Goal: Task Accomplishment & Management: Manage account settings

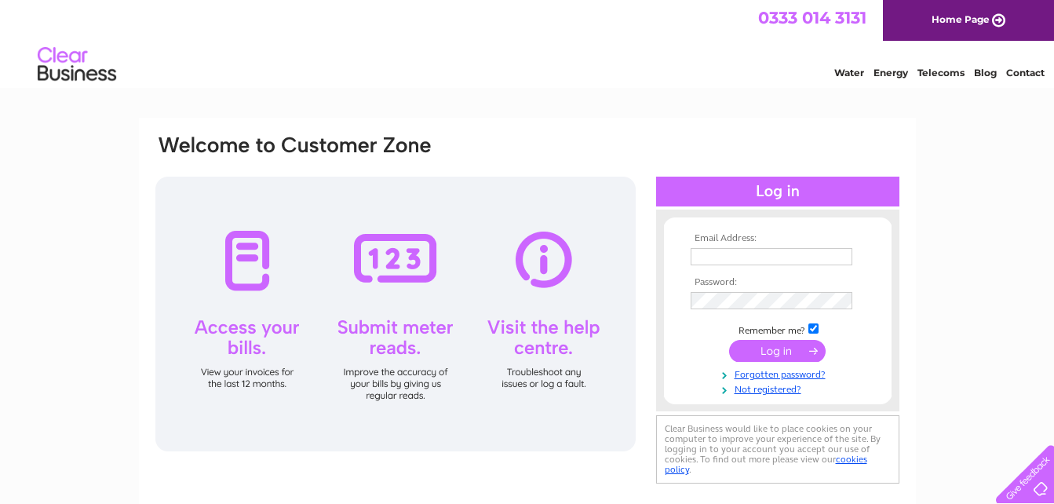
type input "paul.brown@morrisandspottiswood.co.uk"
click at [782, 355] on input "submit" at bounding box center [777, 351] width 97 height 22
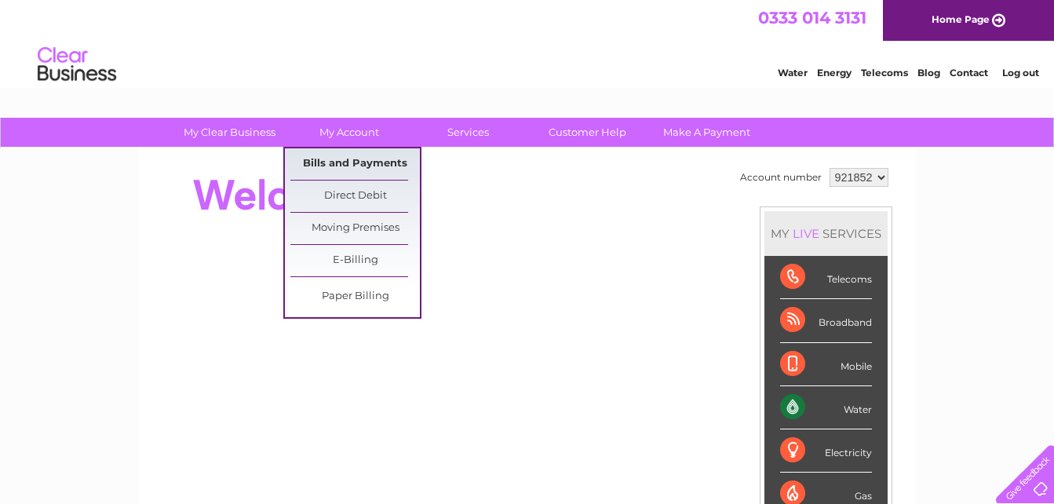
click at [348, 158] on link "Bills and Payments" at bounding box center [354, 163] width 129 height 31
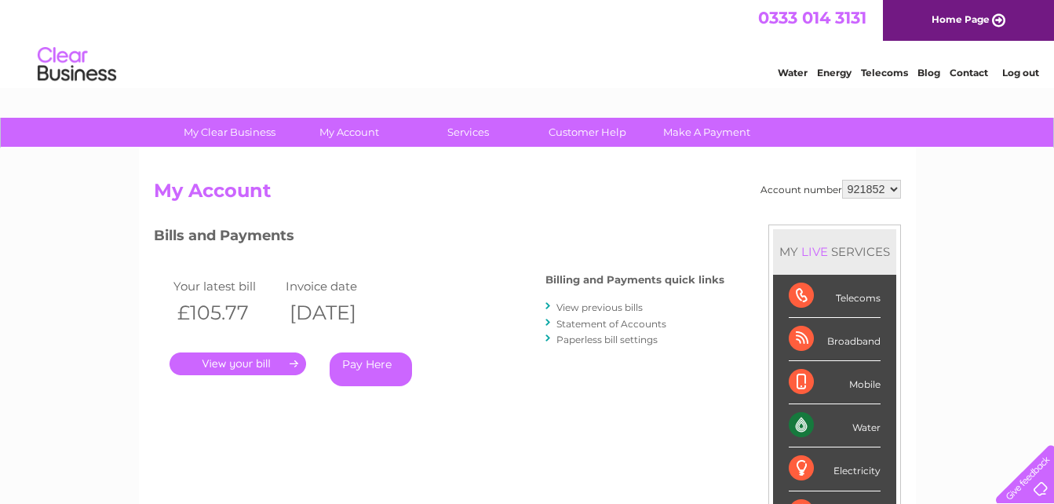
click at [246, 368] on link "." at bounding box center [238, 363] width 137 height 23
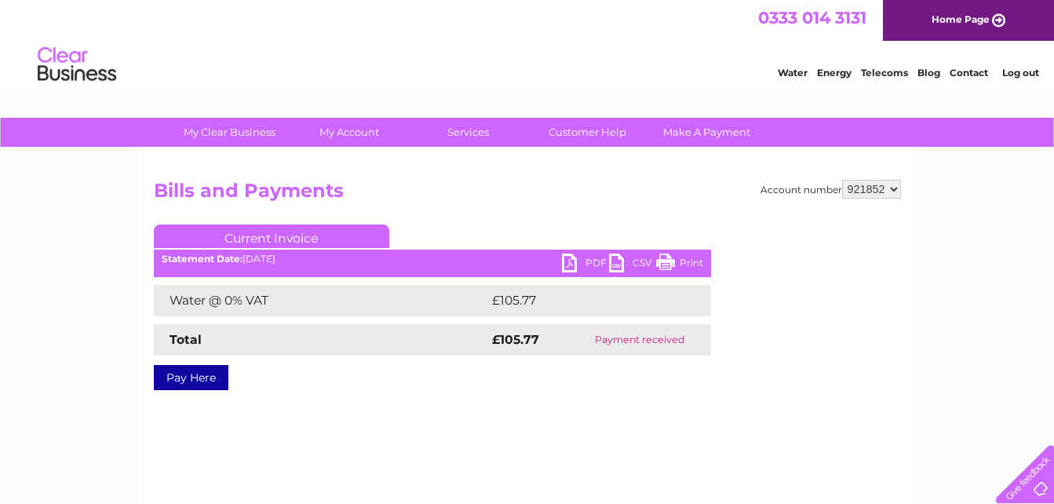
click at [580, 265] on link "PDF" at bounding box center [585, 264] width 47 height 23
click at [894, 185] on select "921852 922712 928323 945319 957130 966955 969687 971386 972845 972847 972848 99…" at bounding box center [871, 189] width 59 height 19
select select "922712"
click at [842, 180] on select "921852 922712 928323 945319 957130 966955 969687 971386 972845 972847 972848 99…" at bounding box center [871, 189] width 59 height 19
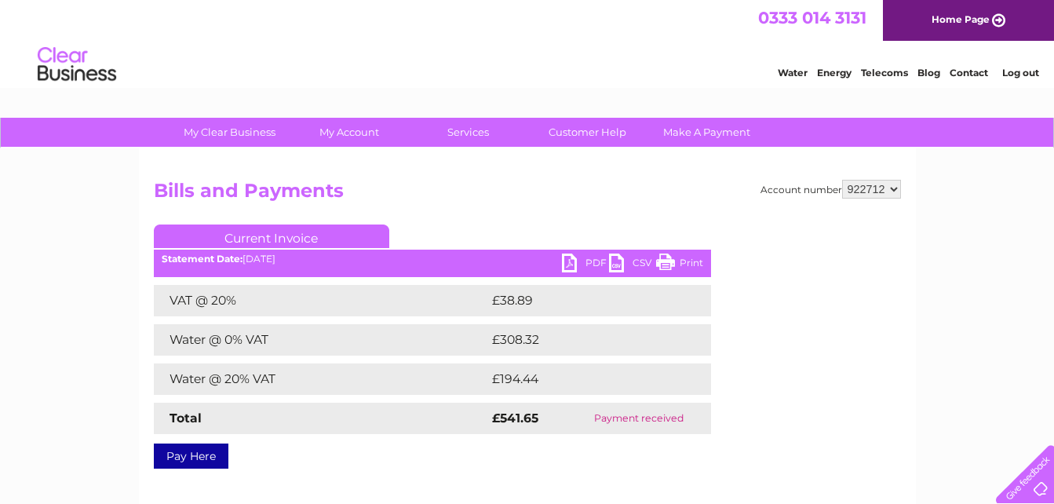
click at [578, 258] on link "PDF" at bounding box center [585, 264] width 47 height 23
click at [894, 189] on select "921852 922712 928323 945319 957130 966955 969687 971386 972845 972847 972848 99…" at bounding box center [871, 189] width 59 height 19
select select "928323"
click at [842, 180] on select "921852 922712 928323 945319 957130 966955 969687 971386 972845 972847 972848 99…" at bounding box center [871, 189] width 59 height 19
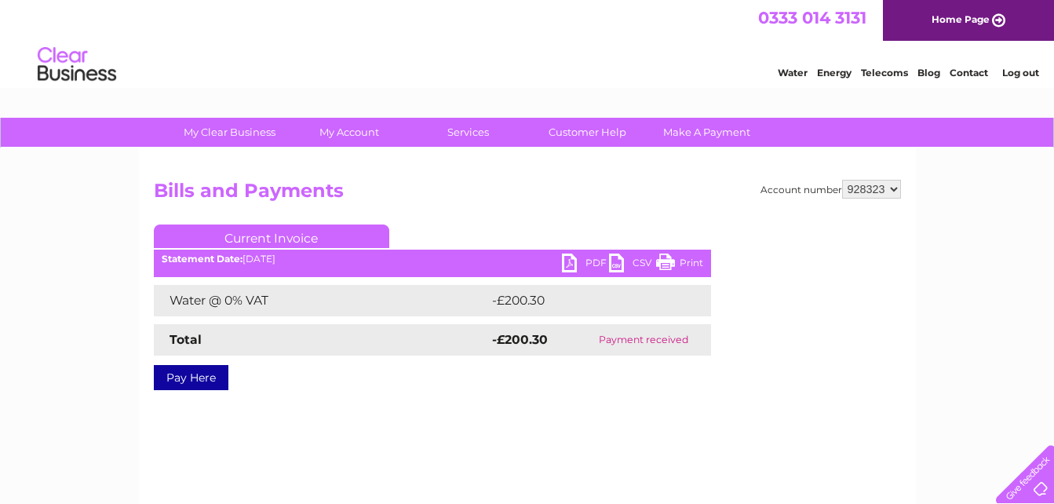
click at [899, 188] on select "921852 922712 928323 945319 957130 966955 969687 971386 972845 972847 972848 99…" at bounding box center [871, 189] width 59 height 19
select select "945319"
click at [842, 180] on select "921852 922712 928323 945319 957130 966955 969687 971386 972845 972847 972848 99…" at bounding box center [871, 189] width 59 height 19
click at [558, 189] on h2 "Bills and Payments" at bounding box center [527, 195] width 747 height 30
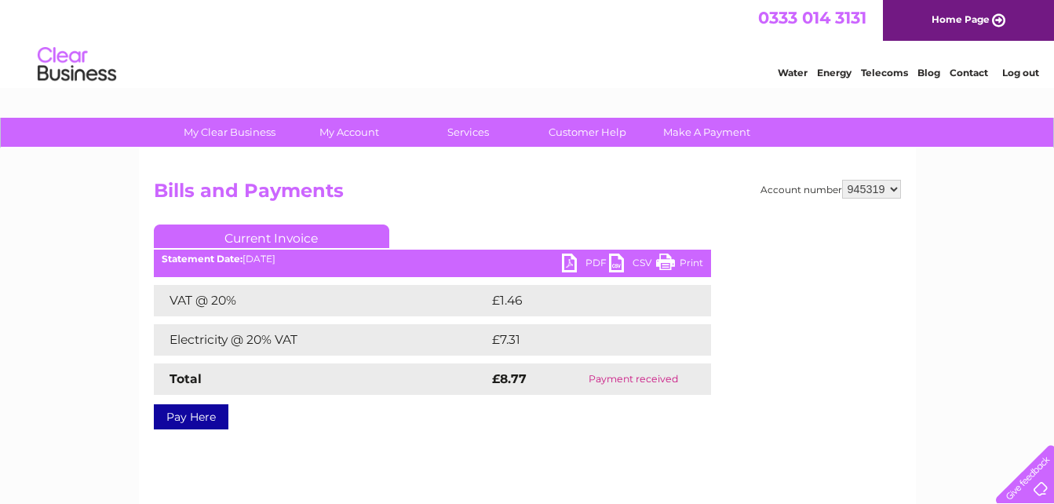
click at [895, 189] on select "921852 922712 928323 945319 957130 966955 969687 971386 972845 972847 972848 99…" at bounding box center [871, 189] width 59 height 19
select select "957130"
click at [842, 180] on select "921852 922712 928323 945319 957130 966955 969687 971386 972845 972847 972848 99…" at bounding box center [871, 189] width 59 height 19
click at [513, 212] on div "Account number 921852 922712 928323 945319 957130 966955 969687 971386 972845 9…" at bounding box center [527, 302] width 747 height 244
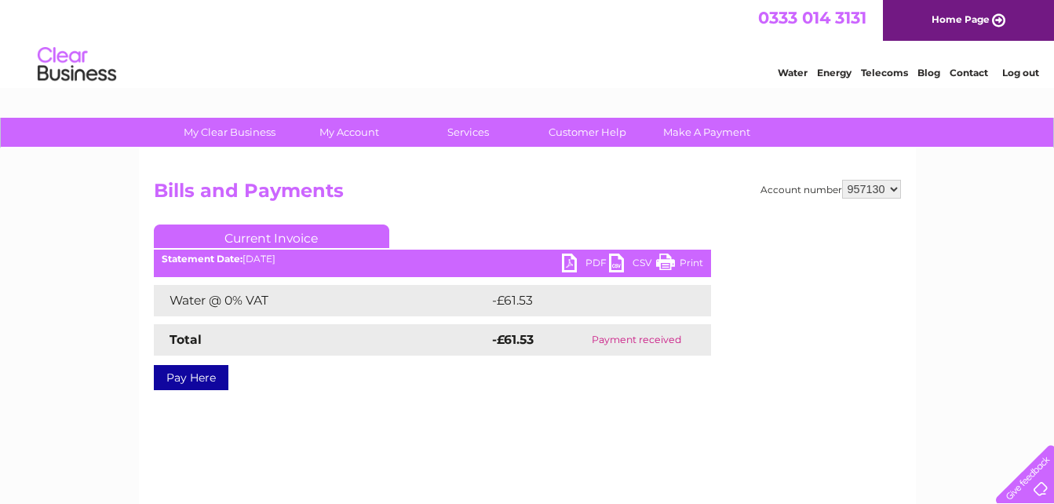
click at [895, 186] on select "921852 922712 928323 945319 957130 966955 969687 971386 972845 972847 972848 99…" at bounding box center [871, 189] width 59 height 19
select select "966955"
click at [842, 180] on select "921852 922712 928323 945319 957130 966955 969687 971386 972845 972847 972848 99…" at bounding box center [871, 189] width 59 height 19
click at [598, 206] on h2 "Bills and Payments" at bounding box center [527, 195] width 747 height 30
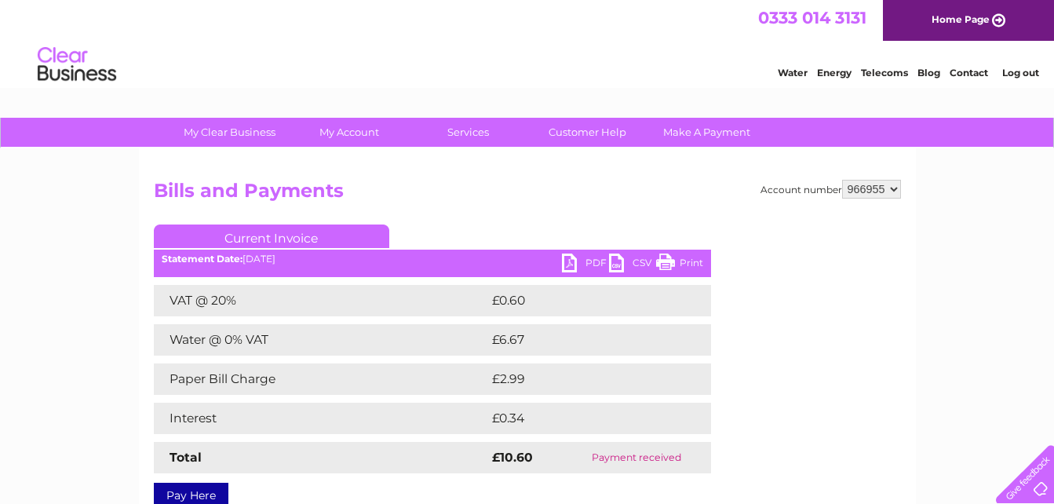
click at [893, 191] on select "921852 922712 928323 945319 957130 966955 969687 971386 972845 972847 972848 99…" at bounding box center [871, 189] width 59 height 19
select select "969687"
click at [842, 180] on select "921852 922712 928323 945319 957130 966955 969687 971386 972845 972847 972848 99…" at bounding box center [871, 189] width 59 height 19
click at [583, 213] on div "Account number 921852 922712 928323 945319 957130 966955 969687 971386 972845 9…" at bounding box center [527, 341] width 747 height 323
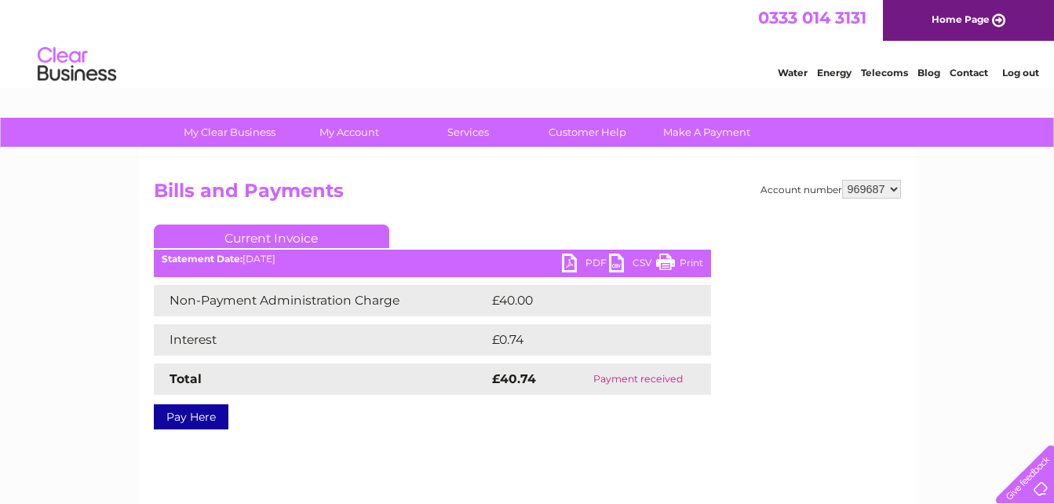
click at [896, 192] on select "921852 922712 928323 945319 957130 966955 969687 971386 972845 972847 972848 99…" at bounding box center [871, 189] width 59 height 19
select select "971386"
click at [842, 180] on select "921852 922712 928323 945319 957130 966955 969687 971386 972845 972847 972848 99…" at bounding box center [871, 189] width 59 height 19
click at [592, 208] on h2 "Bills and Payments" at bounding box center [527, 195] width 747 height 30
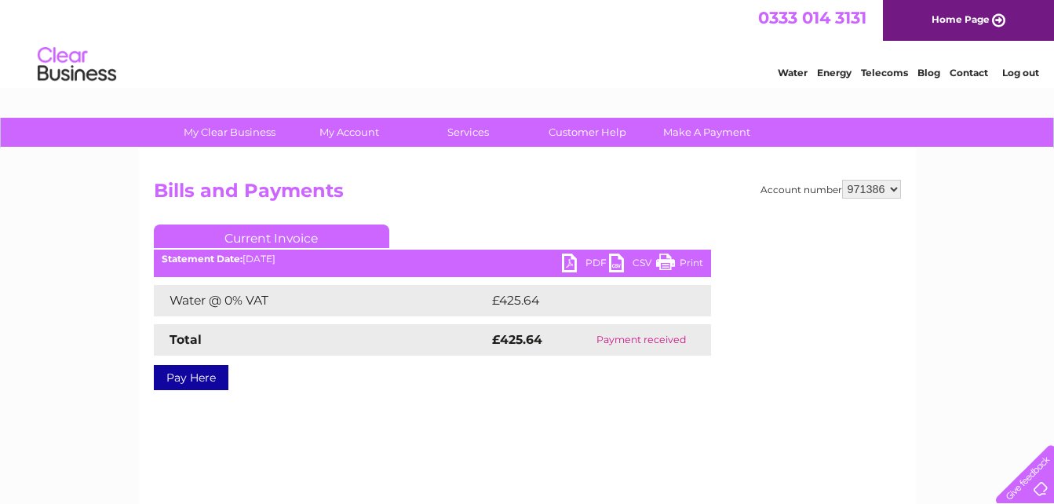
click at [583, 261] on link "PDF" at bounding box center [585, 264] width 47 height 23
click at [896, 188] on select "921852 922712 928323 945319 957130 966955 969687 971386 972845 972847 972848 99…" at bounding box center [871, 189] width 59 height 19
select select "972845"
click at [842, 180] on select "921852 922712 928323 945319 957130 966955 969687 971386 972845 972847 972848 99…" at bounding box center [871, 189] width 59 height 19
click at [559, 413] on div "Account number 921852 922712 928323 945319 957130 966955 969687 971386 972845 9…" at bounding box center [527, 297] width 747 height 234
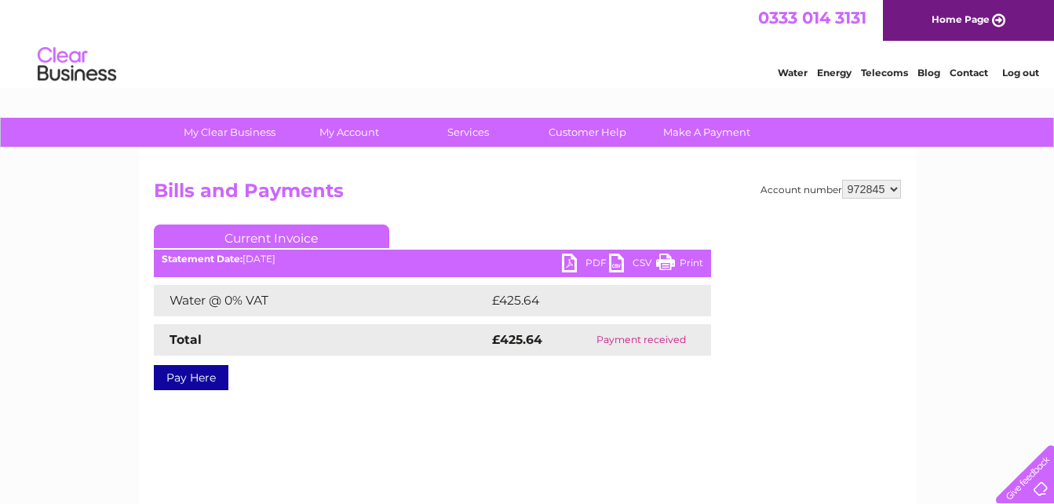
click at [512, 184] on h2 "Bills and Payments" at bounding box center [527, 195] width 747 height 30
click at [568, 210] on div "Account number 921852 922712 928323 945319 957130 966955 969687 971386 972845 9…" at bounding box center [527, 297] width 747 height 234
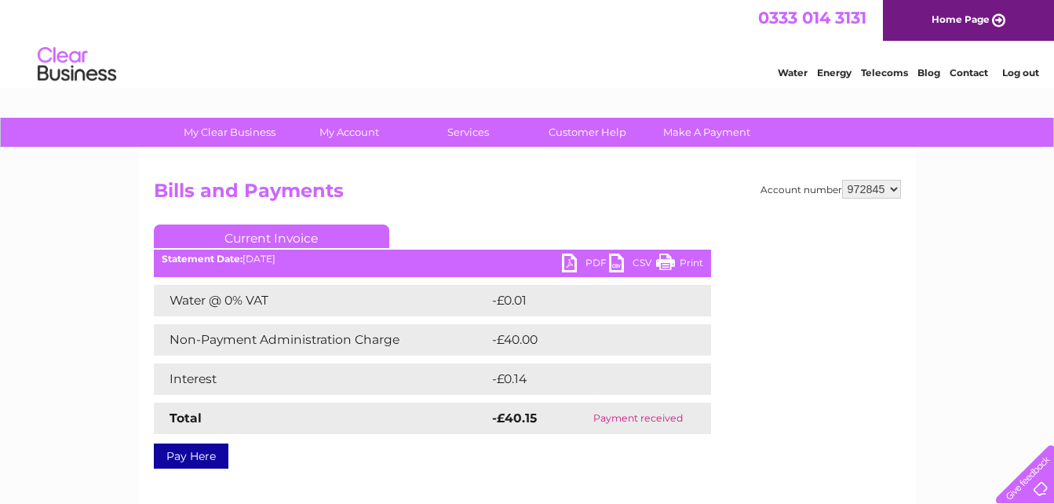
click at [931, 317] on div "My Clear Business Login Details My Details My Preferences Link Account My Accou…" at bounding box center [527, 487] width 1054 height 738
click at [894, 187] on select "921852 922712 928323 945319 957130 966955 969687 971386 972845 972847 972848 99…" at bounding box center [871, 189] width 59 height 19
click at [842, 180] on select "921852 922712 928323 945319 957130 966955 969687 971386 972845 972847 972848 99…" at bounding box center [871, 189] width 59 height 19
click at [895, 187] on select "921852 922712 928323 945319 957130 966955 969687 971386 972845 972847 972848 99…" at bounding box center [871, 189] width 59 height 19
select select "972847"
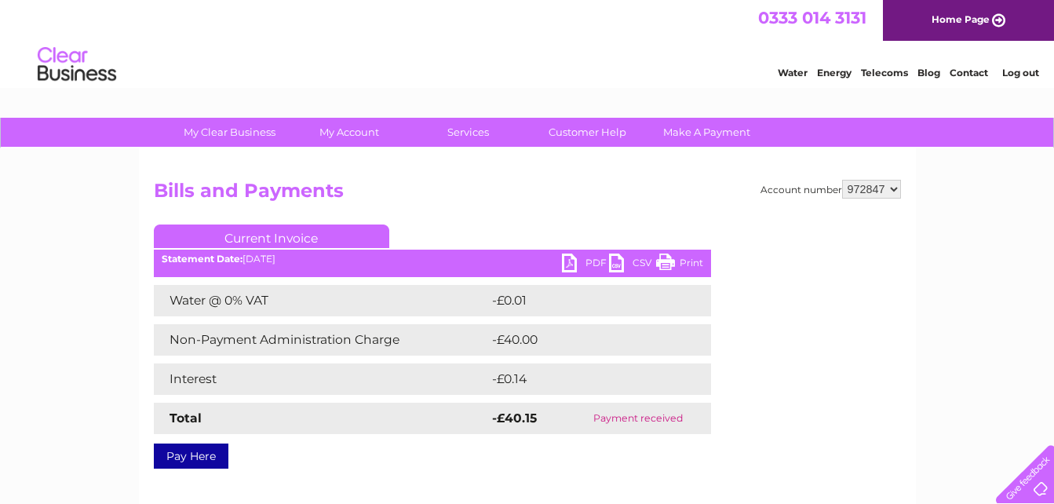
click at [842, 180] on select "921852 922712 928323 945319 957130 966955 969687 971386 972845 972847 972848 99…" at bounding box center [871, 189] width 59 height 19
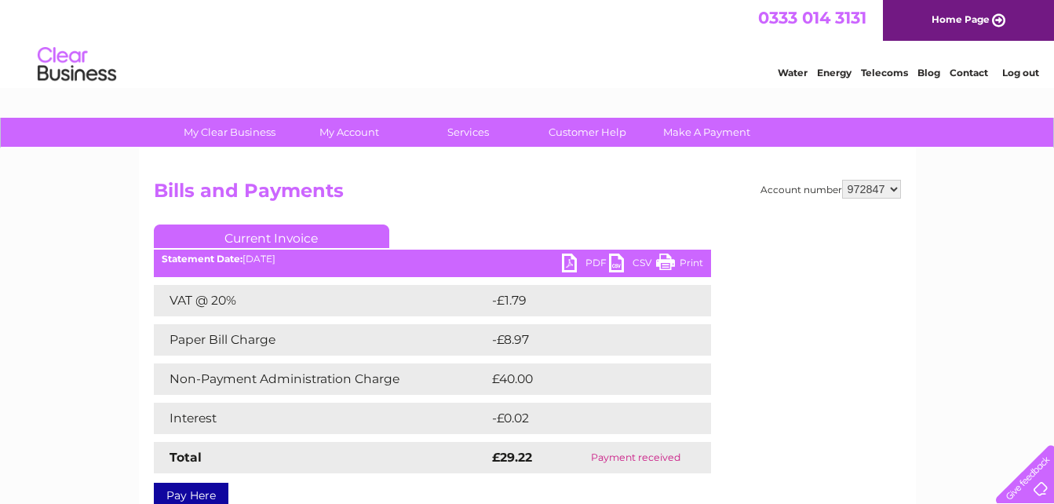
click at [898, 188] on select "921852 922712 928323 945319 957130 966955 969687 971386 972845 972847 972848 99…" at bounding box center [871, 189] width 59 height 19
select select "972848"
click at [842, 180] on select "921852 922712 928323 945319 957130 966955 969687 971386 972845 972847 972848 99…" at bounding box center [871, 189] width 59 height 19
click at [895, 188] on select "921852 922712 928323 945319 957130 966955 969687 971386 972845 972847 972848 99…" at bounding box center [871, 189] width 59 height 19
select select "992429"
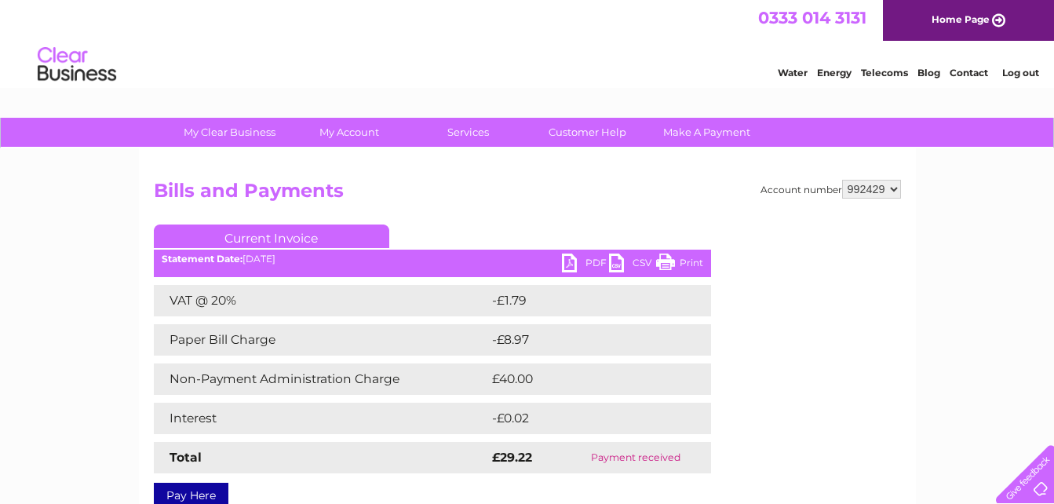
click at [842, 180] on select "921852 922712 928323 945319 957130 966955 969687 971386 972845 972847 972848 99…" at bounding box center [871, 189] width 59 height 19
click at [855, 424] on div "Account number 921852 922712 928323 945319 957130 966955 969687 971386 972845 9…" at bounding box center [527, 341] width 747 height 323
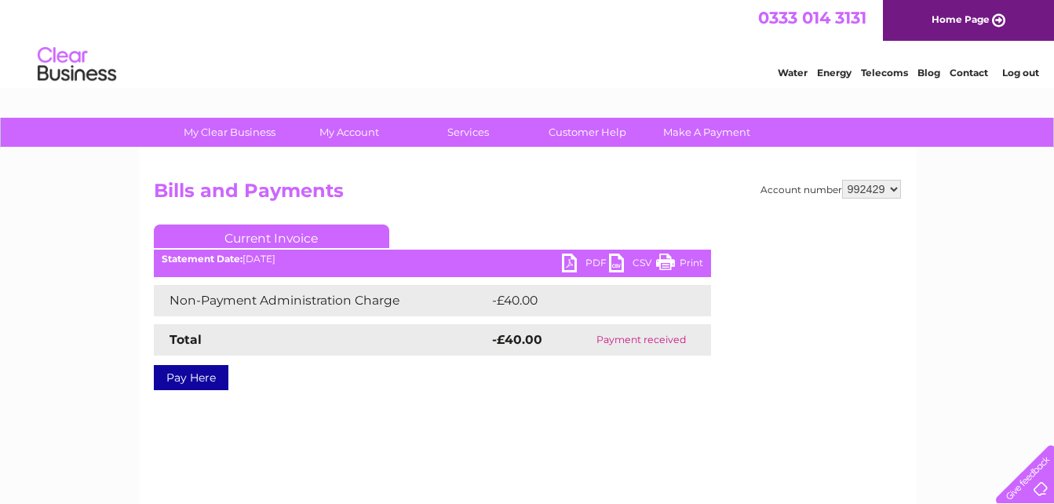
click at [263, 235] on link "Current Invoice" at bounding box center [271, 236] width 235 height 24
click at [894, 186] on select "921852 922712 928323 945319 957130 966955 969687 971386 972845 972847 972848 99…" at bounding box center [871, 189] width 59 height 19
click at [895, 186] on select "921852 922712 928323 945319 957130 966955 969687 971386 972845 972847 972848 99…" at bounding box center [871, 189] width 59 height 19
select select "922712"
click at [842, 180] on select "921852 922712 928323 945319 957130 966955 969687 971386 972845 972847 972848 99…" at bounding box center [871, 189] width 59 height 19
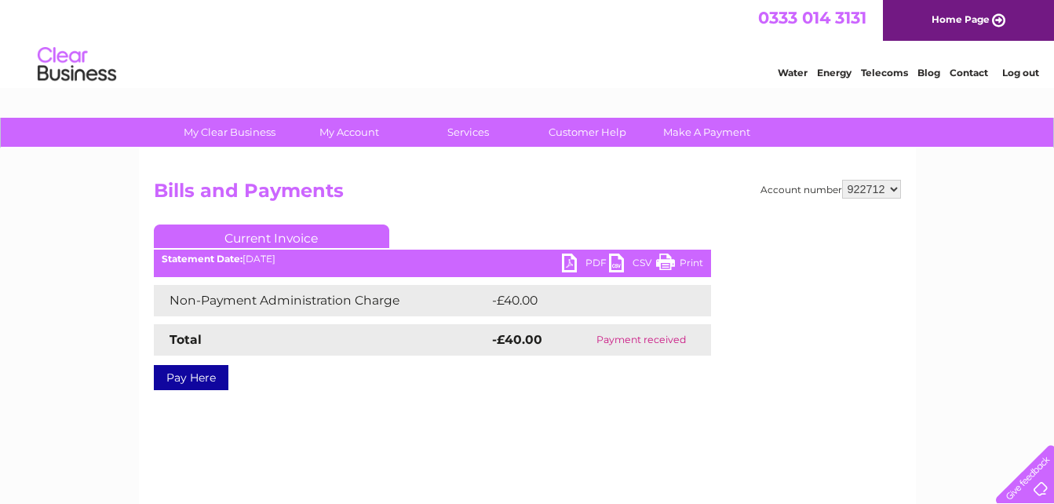
click at [869, 222] on div "Account number 921852 922712 928323 945319 957130 966955 969687 971386 972845 9…" at bounding box center [527, 297] width 747 height 234
click at [622, 182] on h2 "Bills and Payments" at bounding box center [527, 195] width 747 height 30
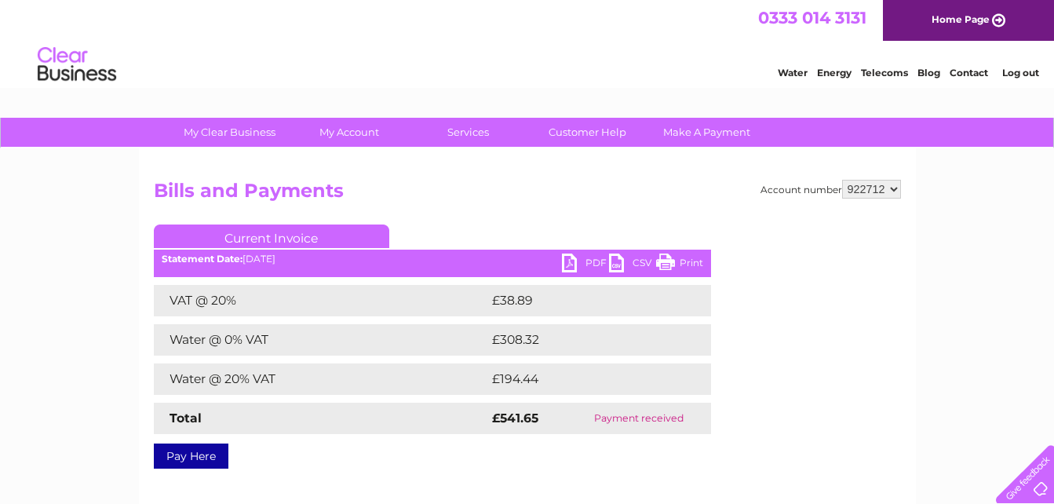
click at [891, 188] on select "921852 922712 928323 945319 957130 966955 969687 971386 972845 972847 972848 99…" at bounding box center [871, 189] width 59 height 19
select select "921852"
click at [842, 180] on select "921852 922712 928323 945319 957130 966955 969687 971386 972845 972847 972848 99…" at bounding box center [871, 189] width 59 height 19
click at [554, 191] on h2 "Bills and Payments" at bounding box center [527, 195] width 747 height 30
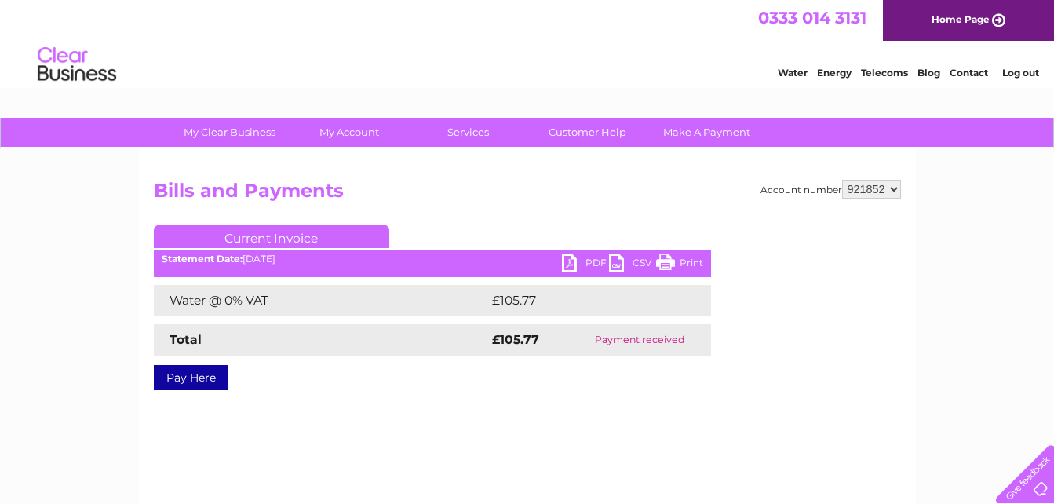
click at [235, 261] on b "Statement Date:" at bounding box center [202, 259] width 81 height 12
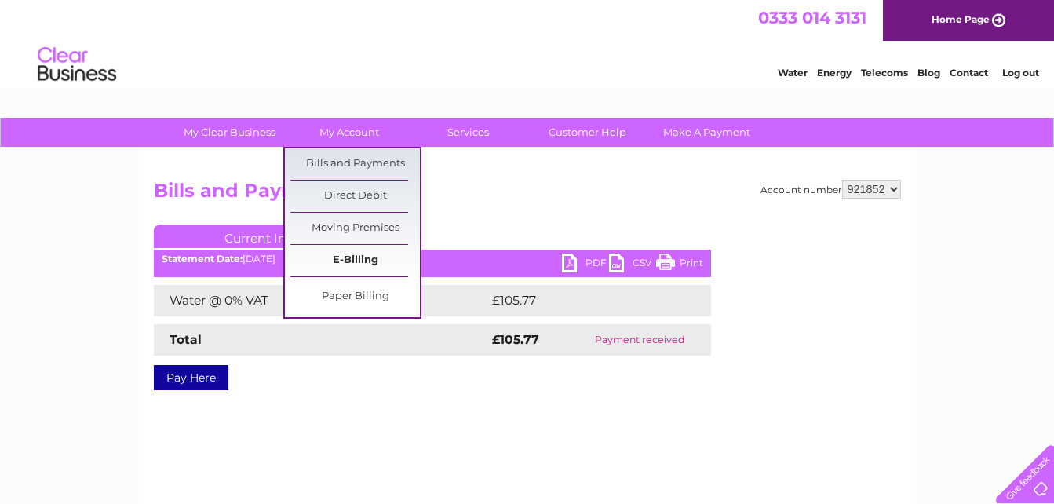
click at [341, 267] on link "E-Billing" at bounding box center [354, 260] width 129 height 31
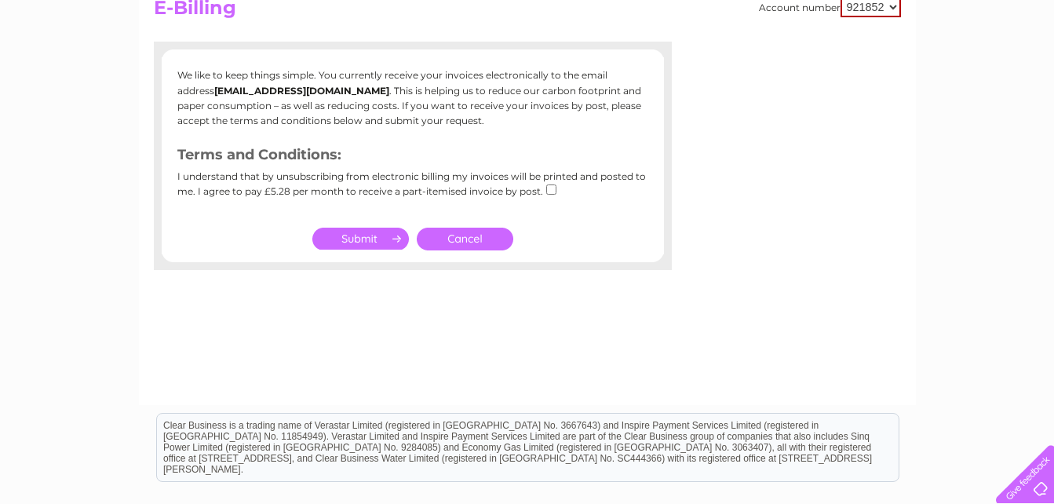
scroll to position [50, 0]
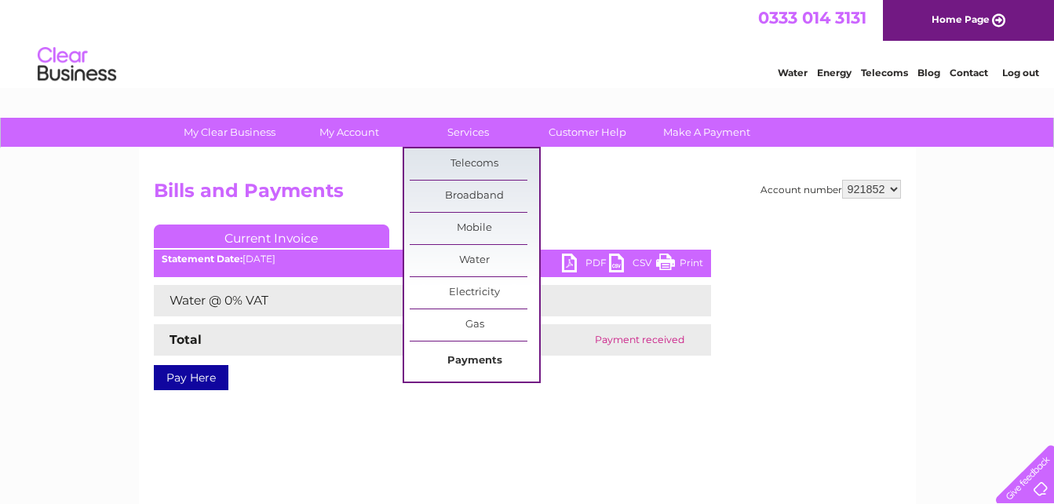
click at [480, 357] on link "Payments" at bounding box center [474, 360] width 129 height 31
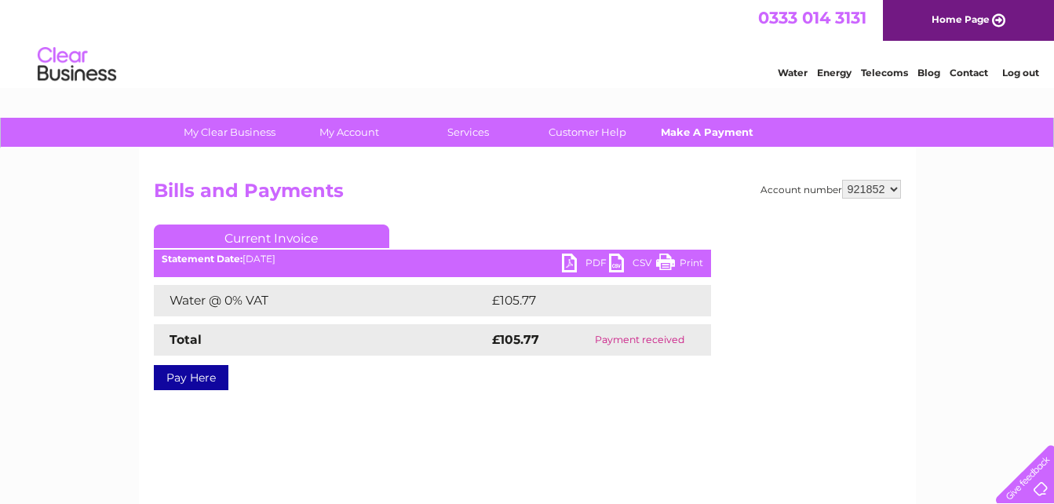
click at [695, 141] on link "Make A Payment" at bounding box center [706, 132] width 129 height 29
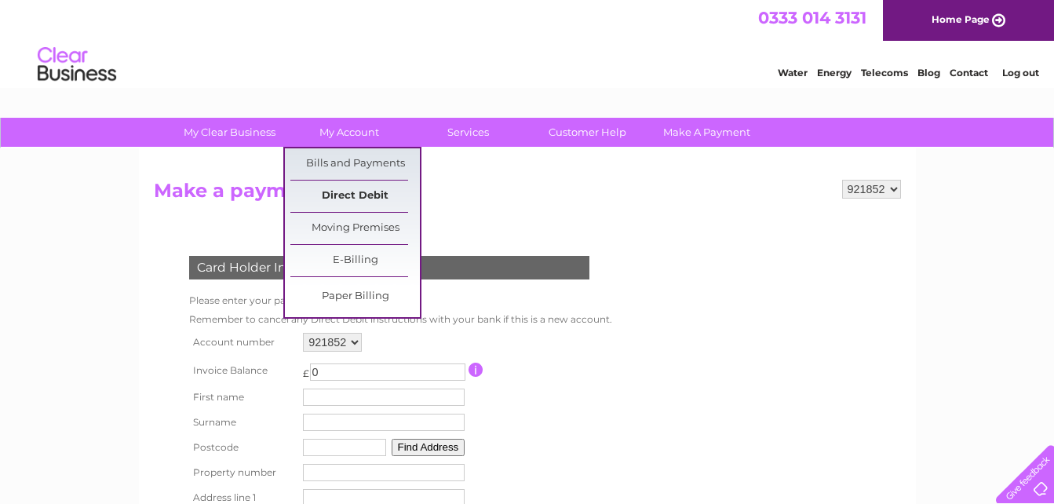
click at [344, 188] on link "Direct Debit" at bounding box center [354, 195] width 129 height 31
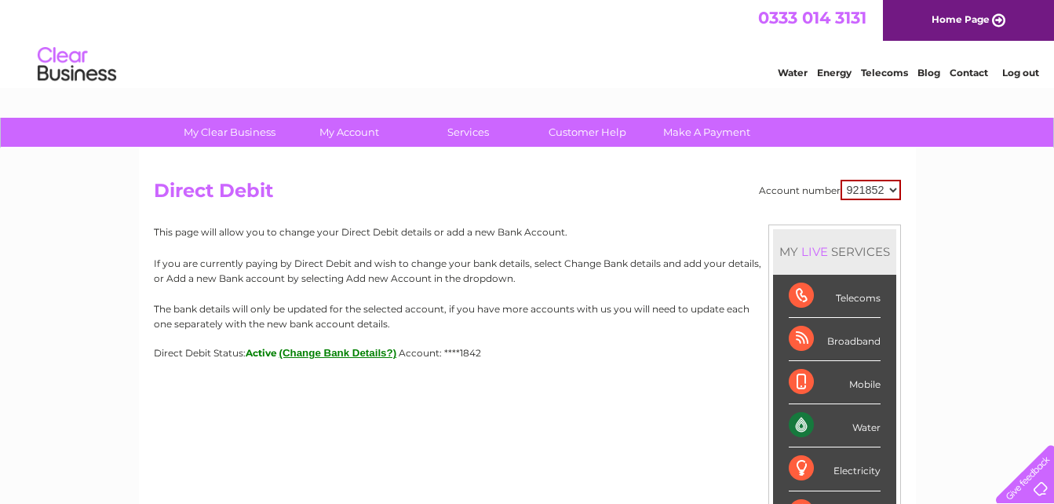
click at [796, 468] on div "Electricity" at bounding box center [835, 468] width 92 height 43
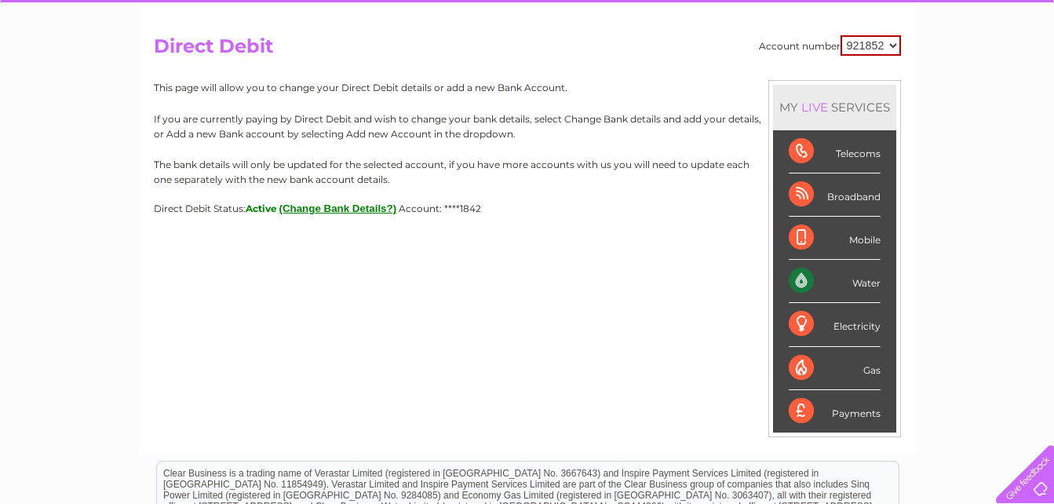
scroll to position [235, 0]
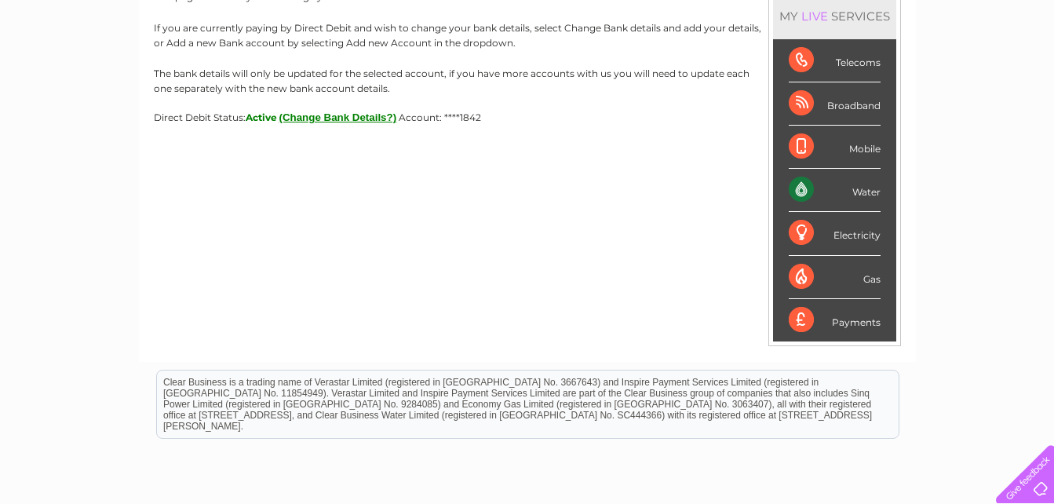
click at [801, 320] on div "Payments" at bounding box center [835, 320] width 92 height 42
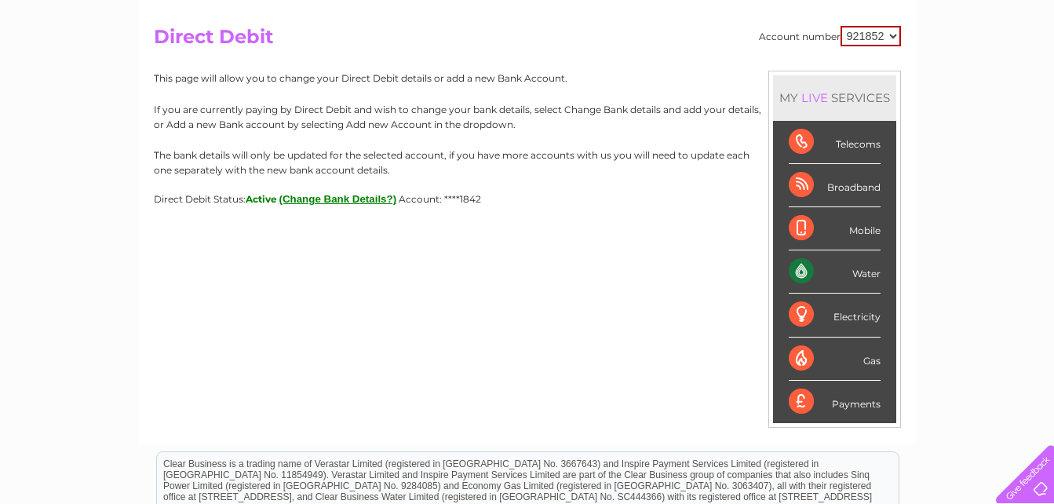
scroll to position [0, 0]
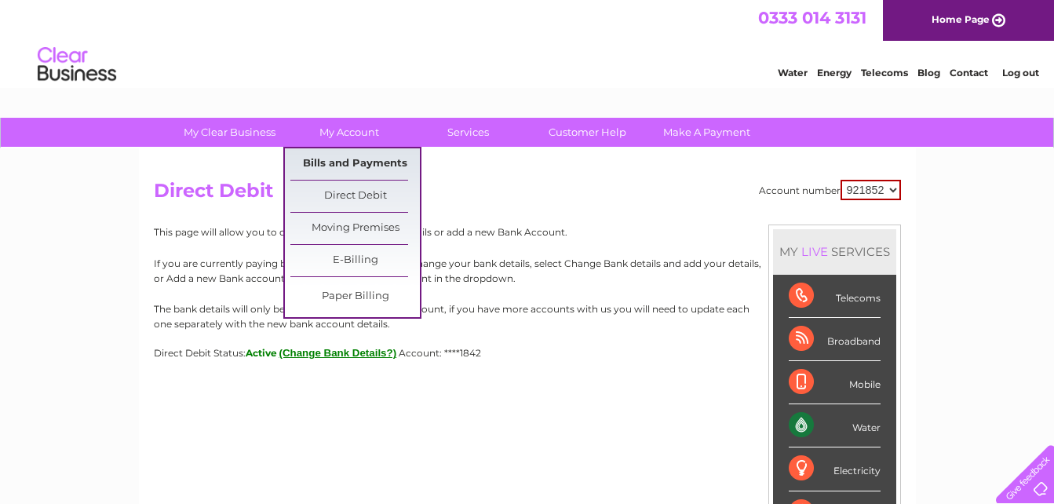
click at [349, 154] on link "Bills and Payments" at bounding box center [354, 163] width 129 height 31
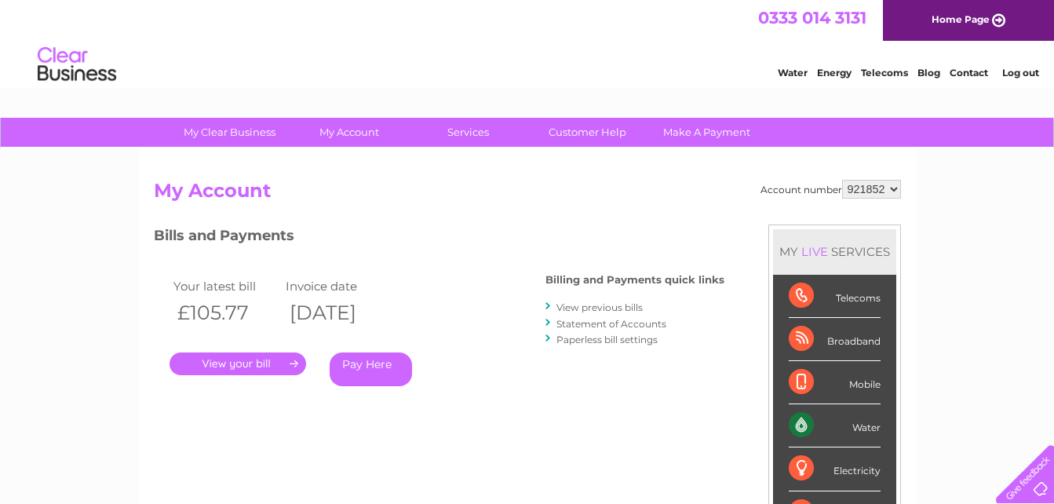
click at [1019, 70] on link "Log out" at bounding box center [1020, 73] width 37 height 12
